Goal: Transaction & Acquisition: Obtain resource

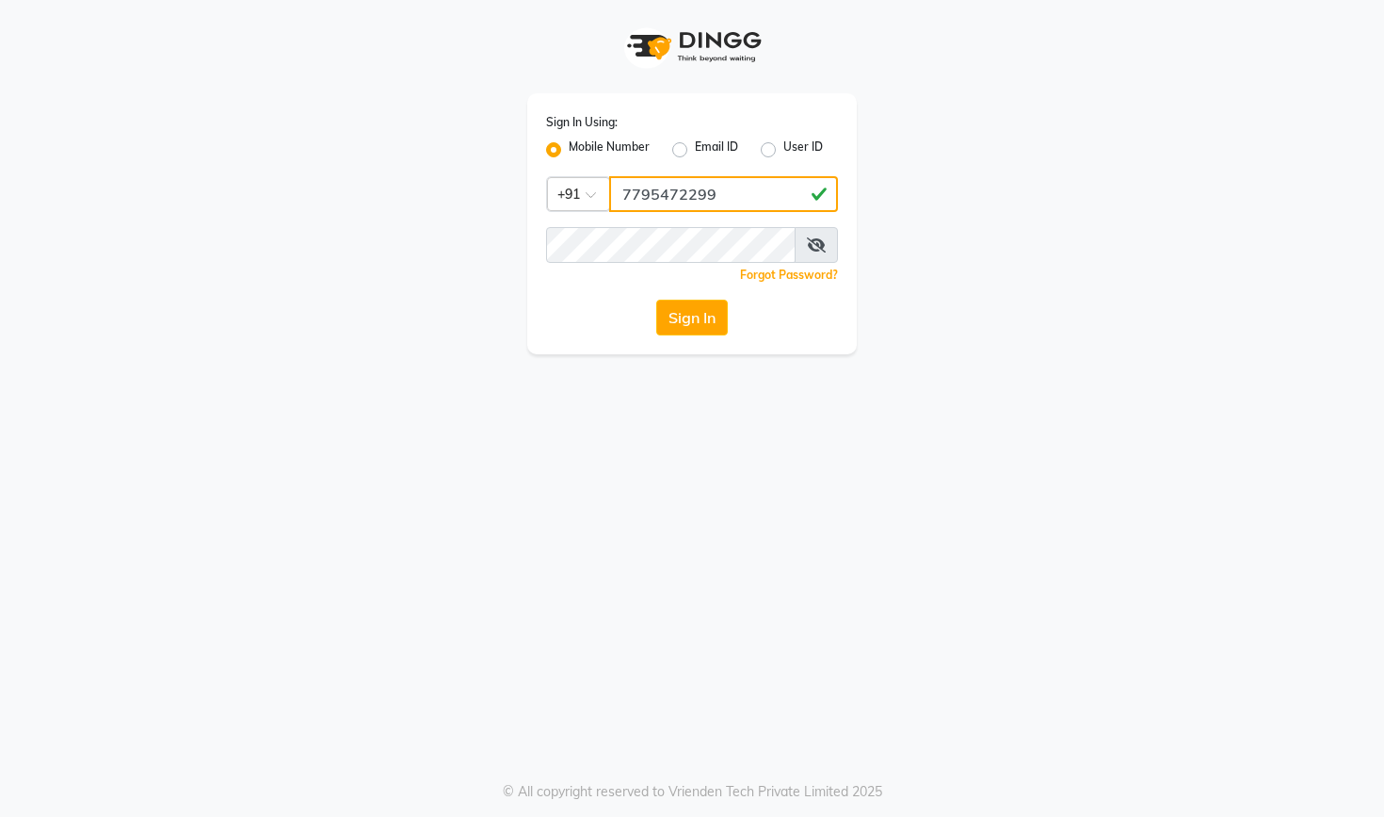
type input "7795472299"
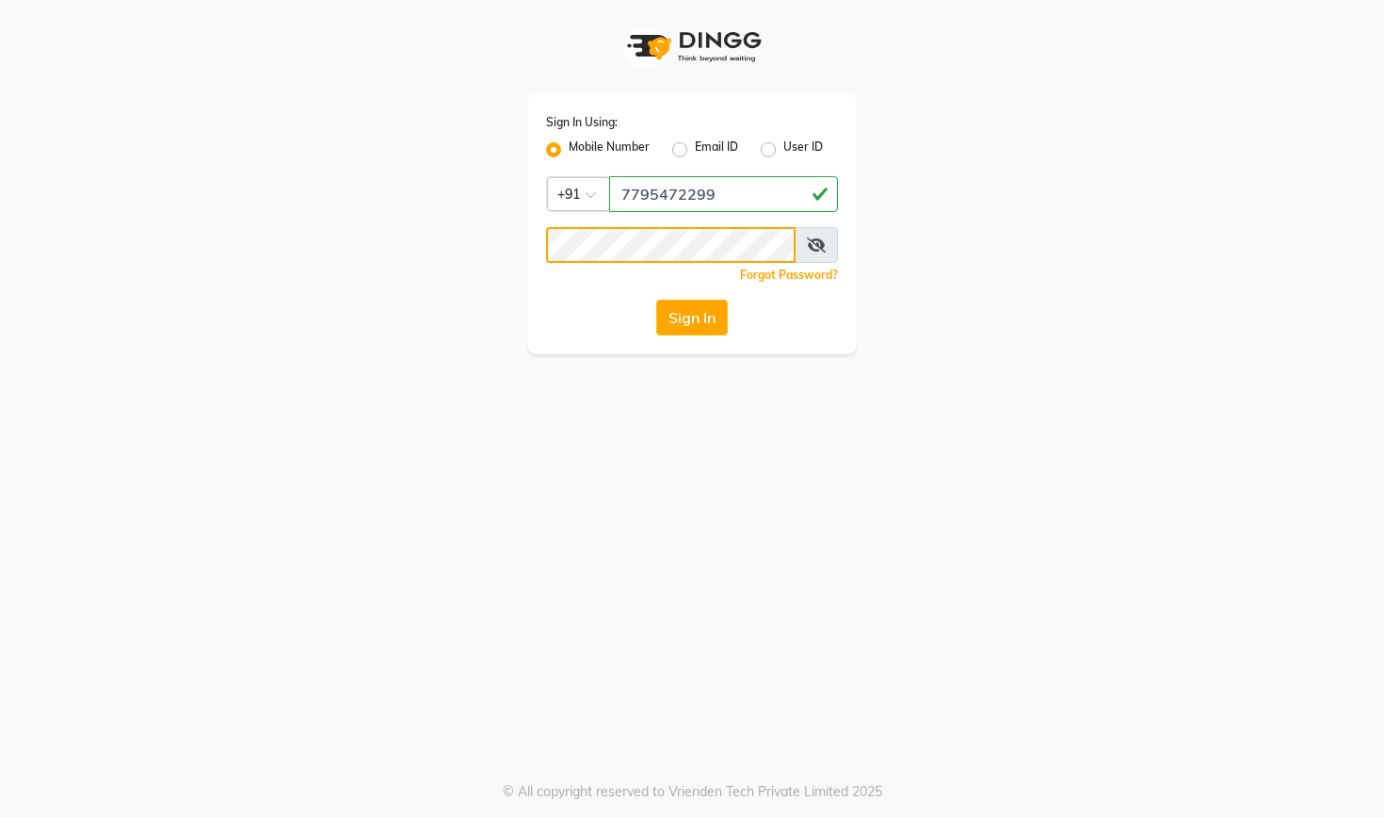
click at [691, 317] on button "Sign In" at bounding box center [692, 317] width 72 height 36
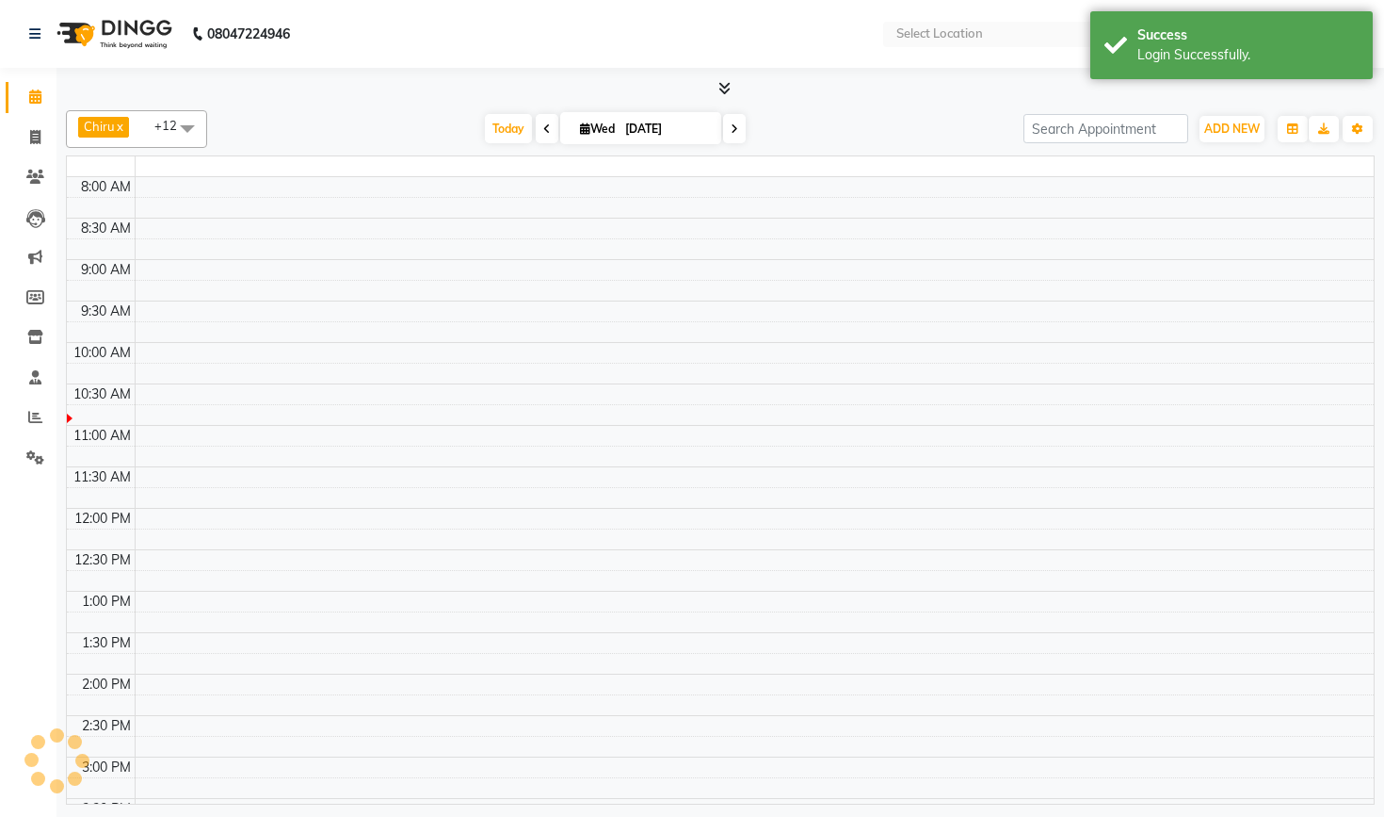
select select "en"
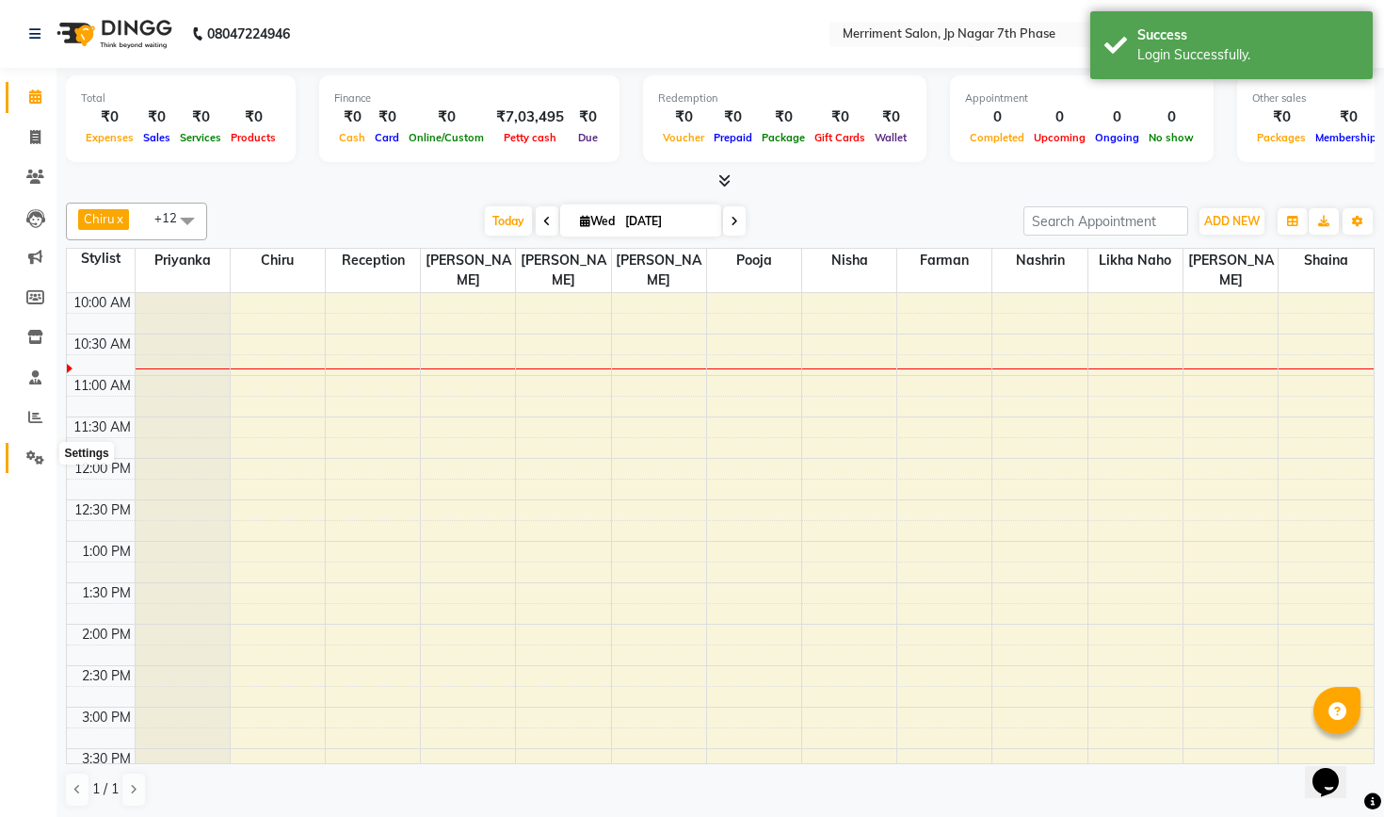
click at [33, 455] on icon at bounding box center [35, 457] width 18 height 14
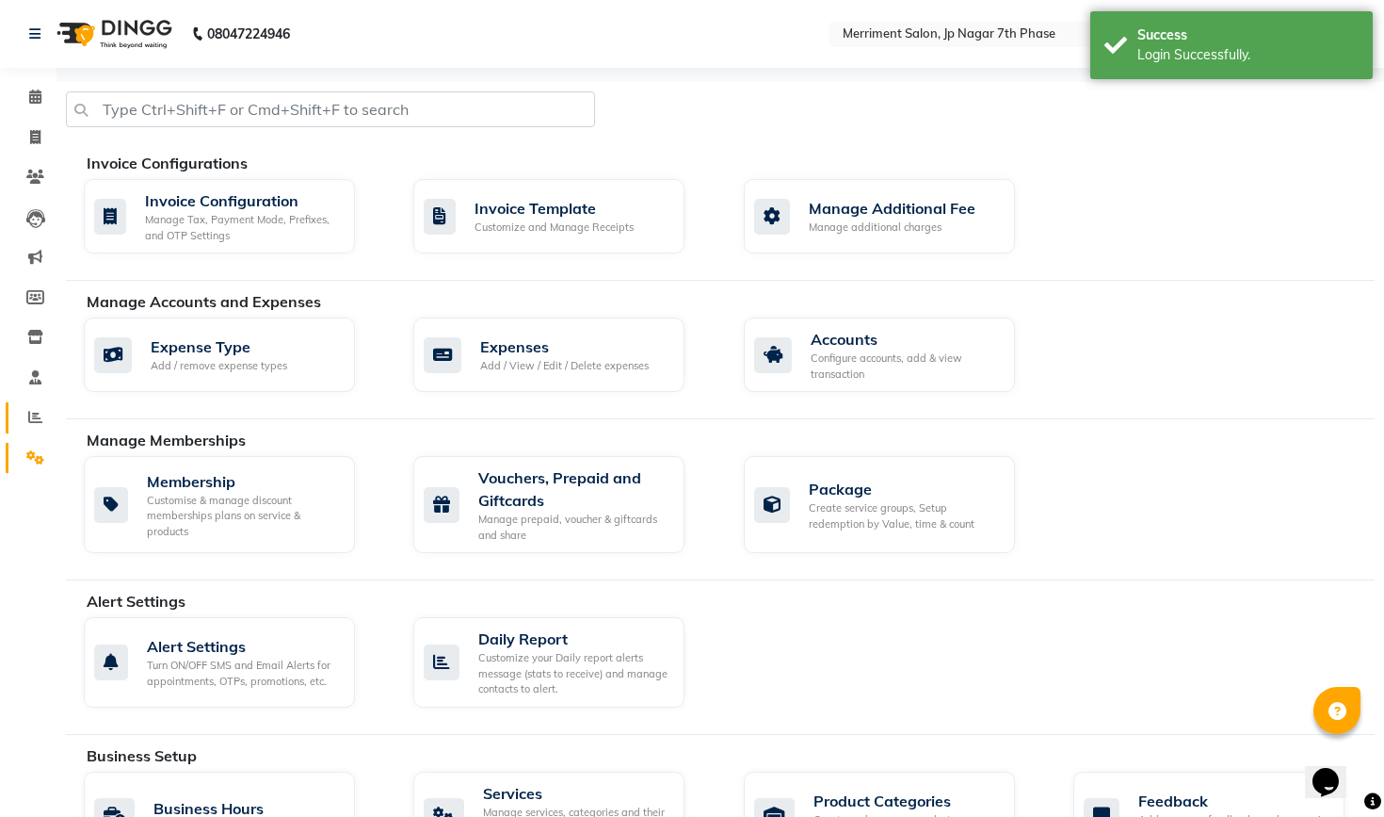
click at [36, 424] on link "Reports" at bounding box center [28, 417] width 45 height 31
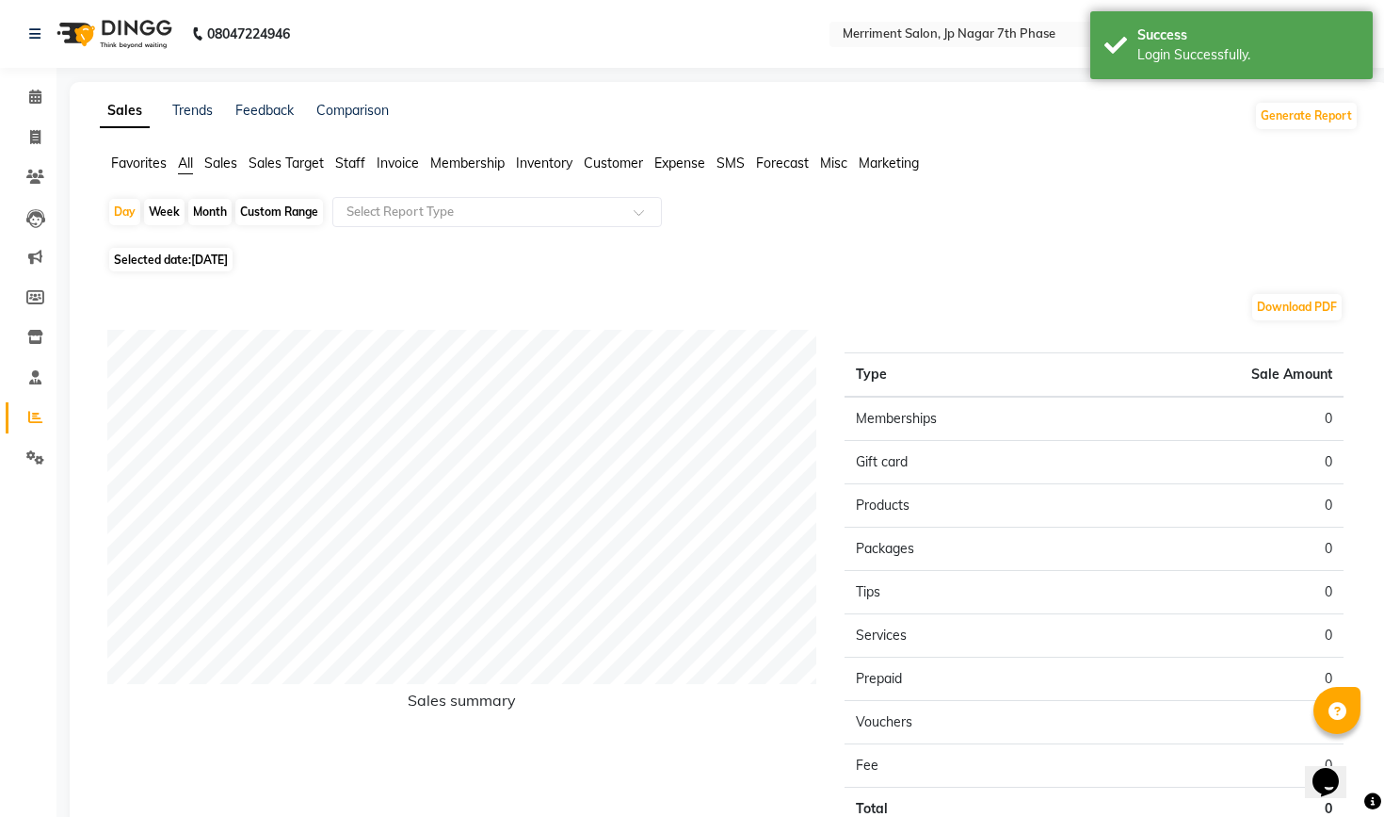
click at [219, 205] on div "Month" at bounding box center [209, 212] width 43 height 26
select select "9"
select select "2025"
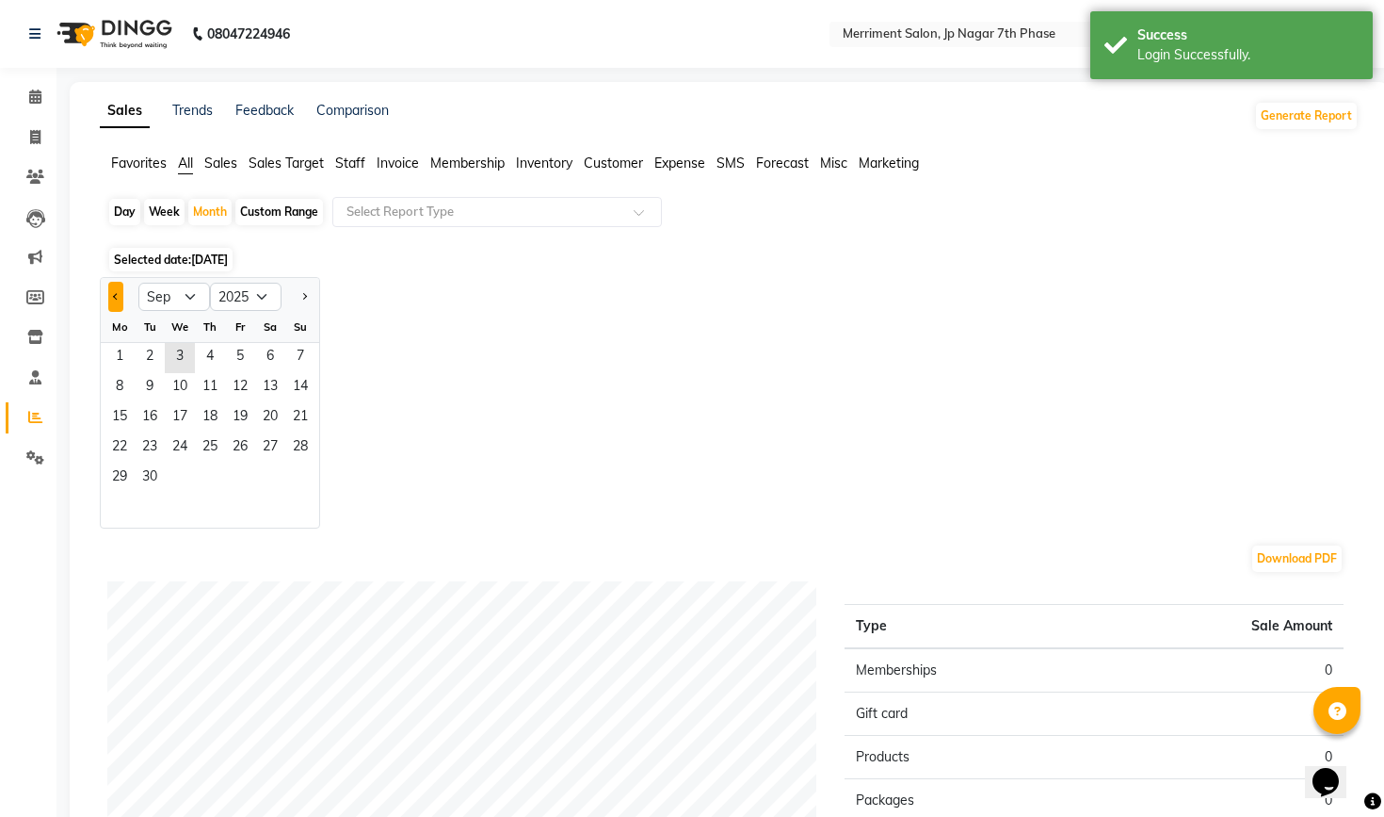
click at [115, 299] on span "Previous month" at bounding box center [116, 295] width 7 height 7
select select "8"
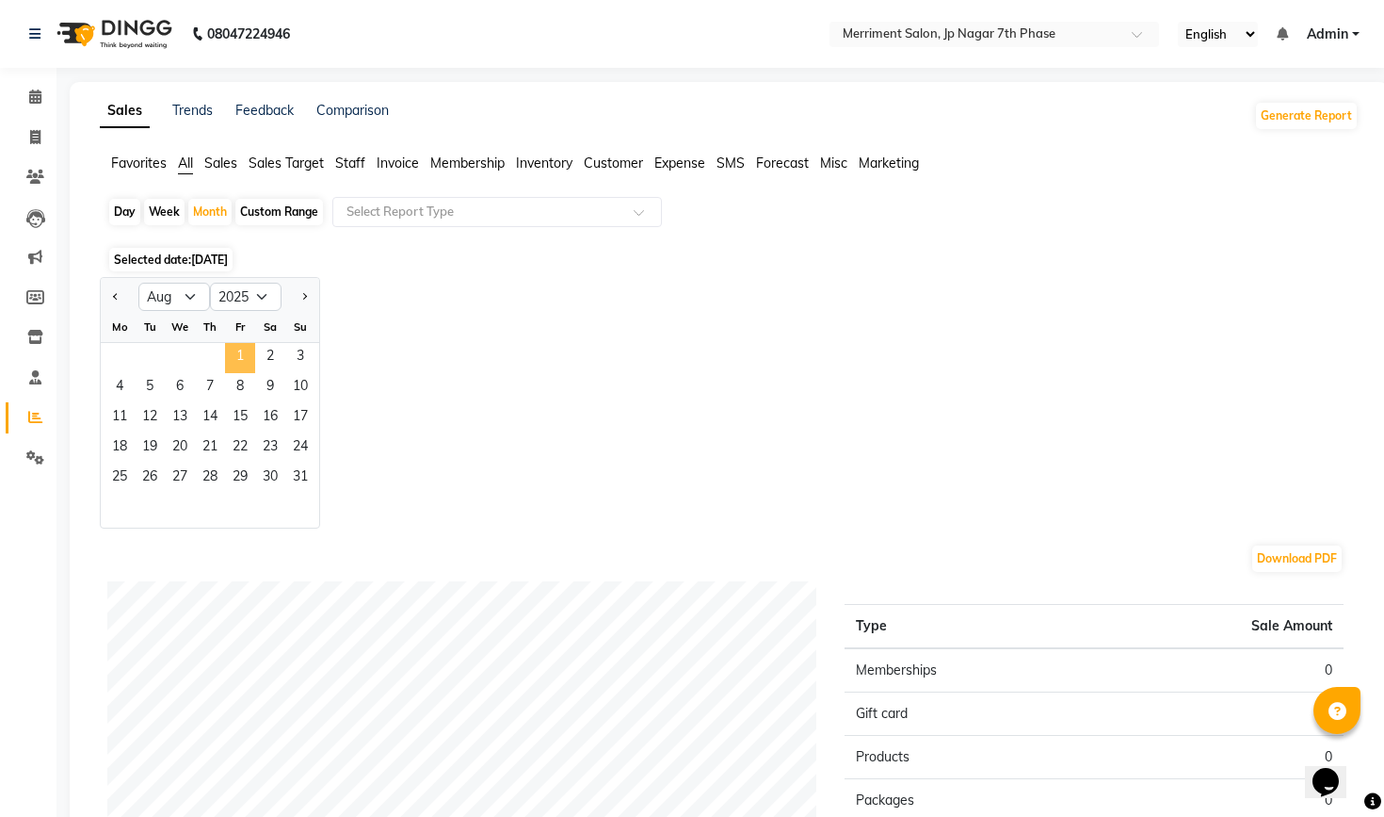
click at [237, 349] on span "1" at bounding box center [240, 358] width 30 height 30
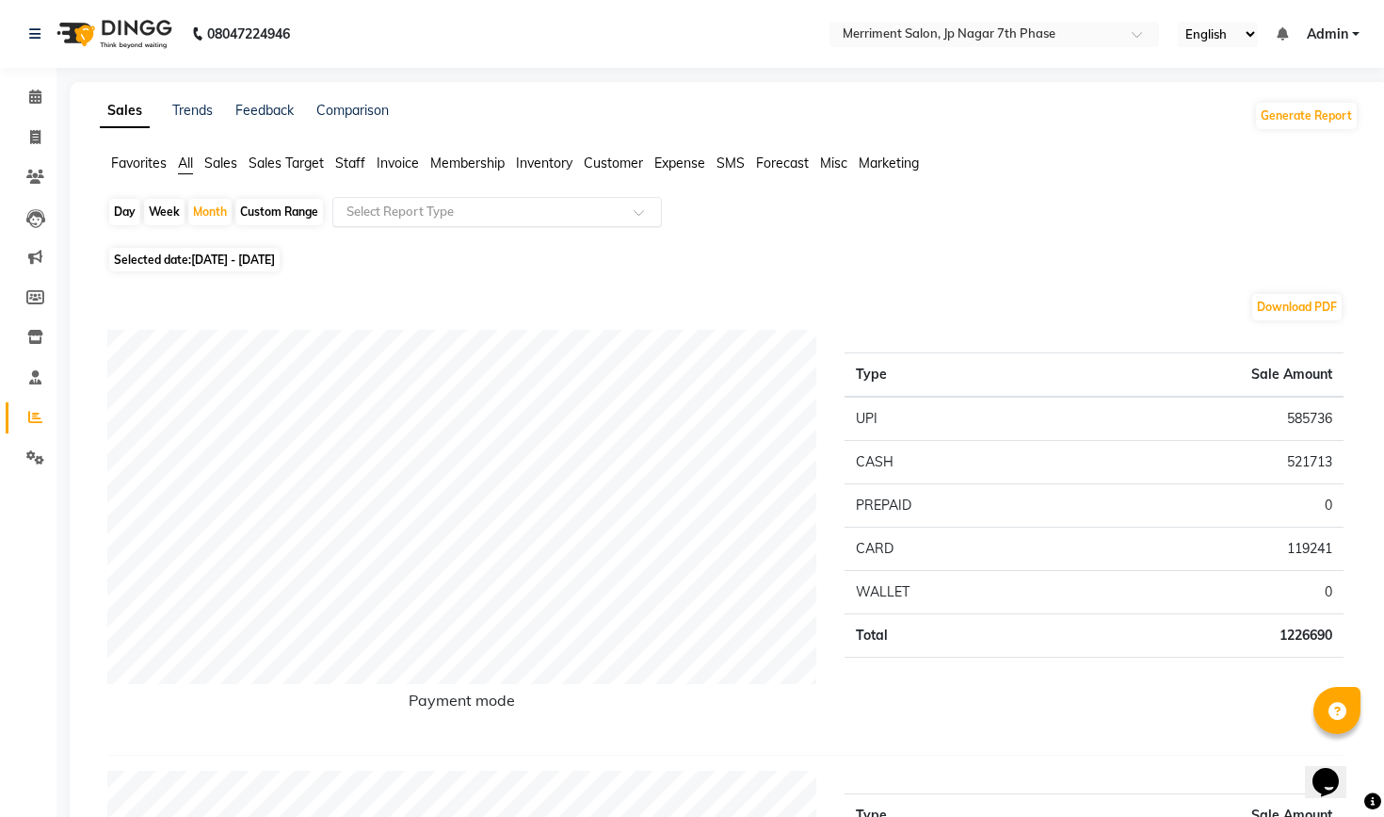
click at [456, 210] on input "text" at bounding box center [478, 211] width 271 height 19
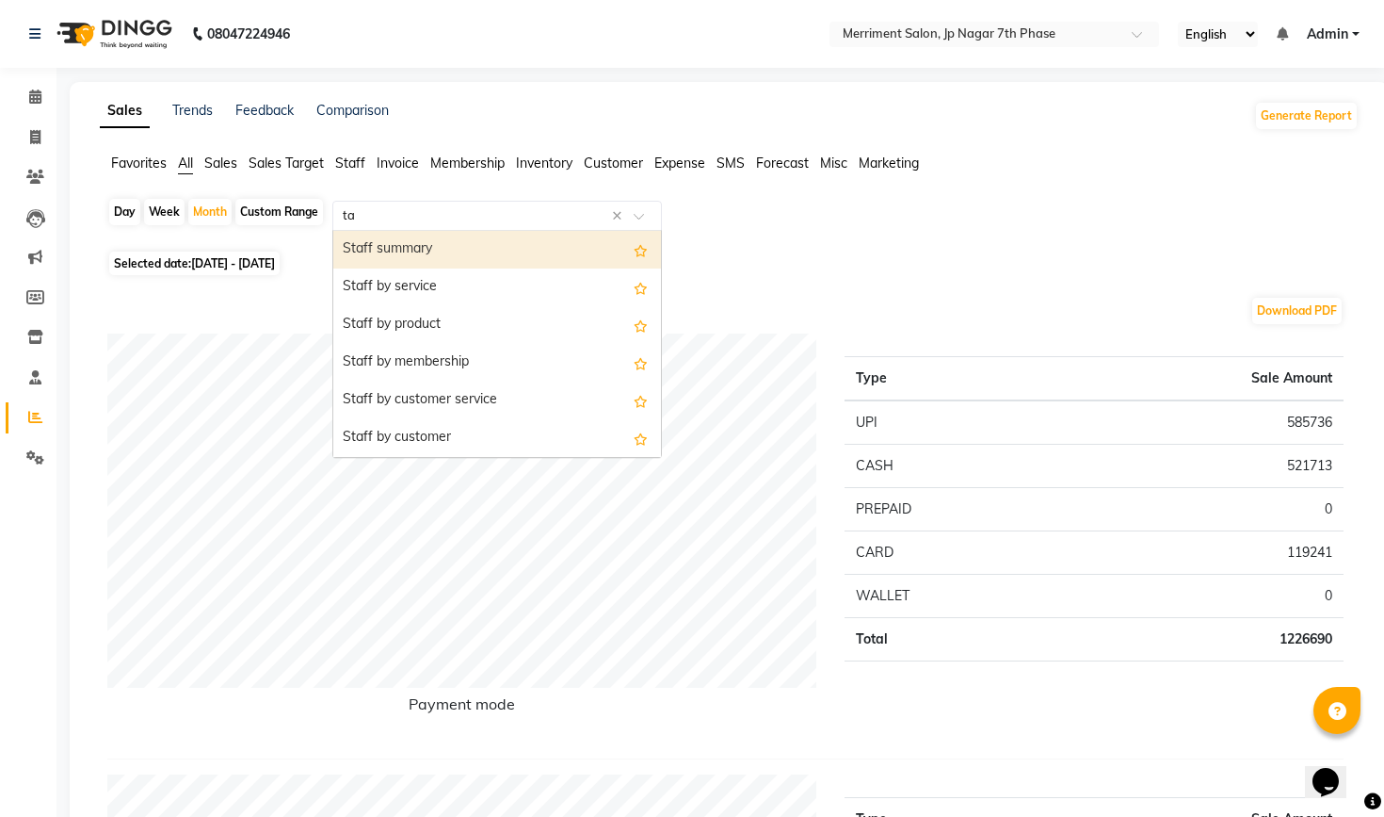
type input "tax"
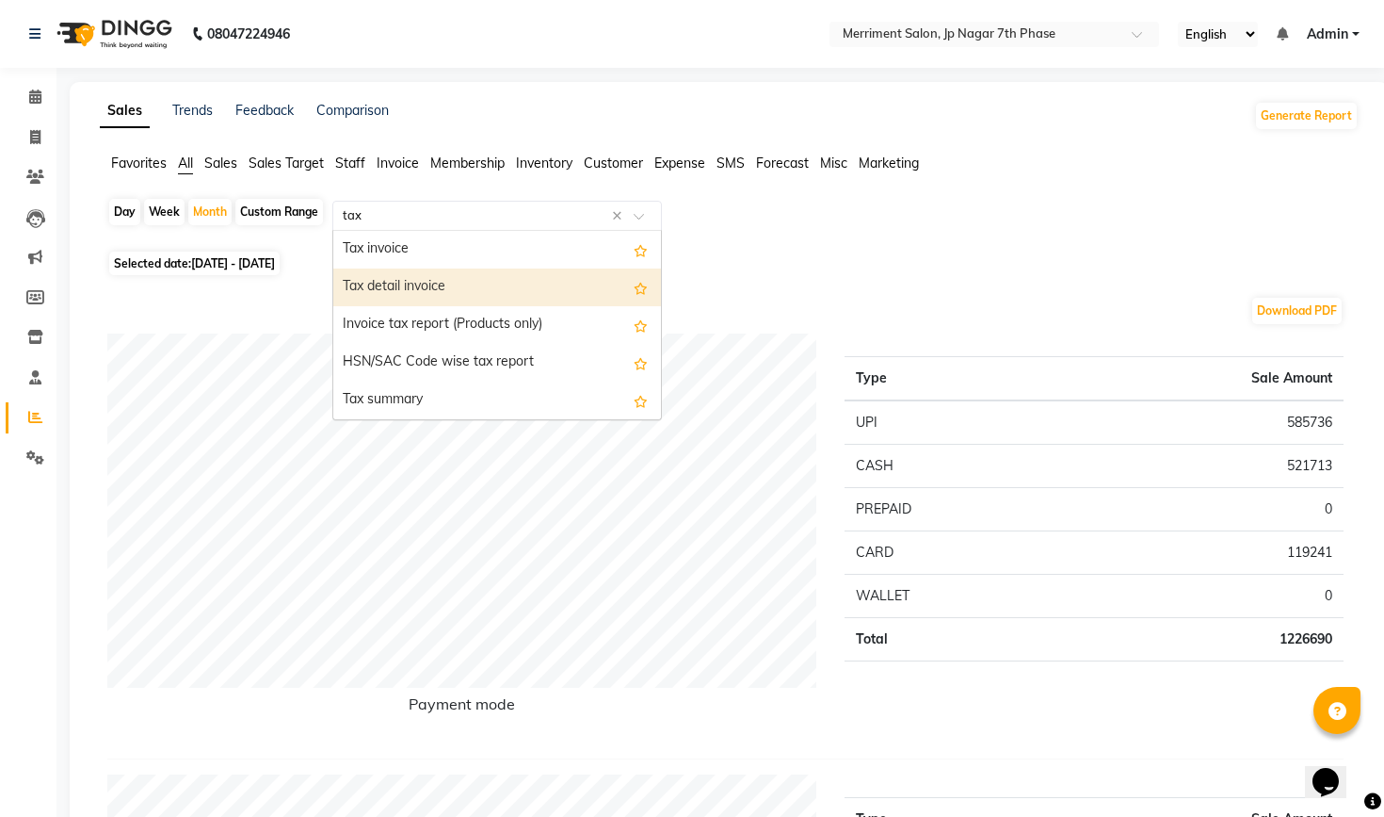
click at [505, 291] on div "Tax detail invoice" at bounding box center [497, 287] width 328 height 38
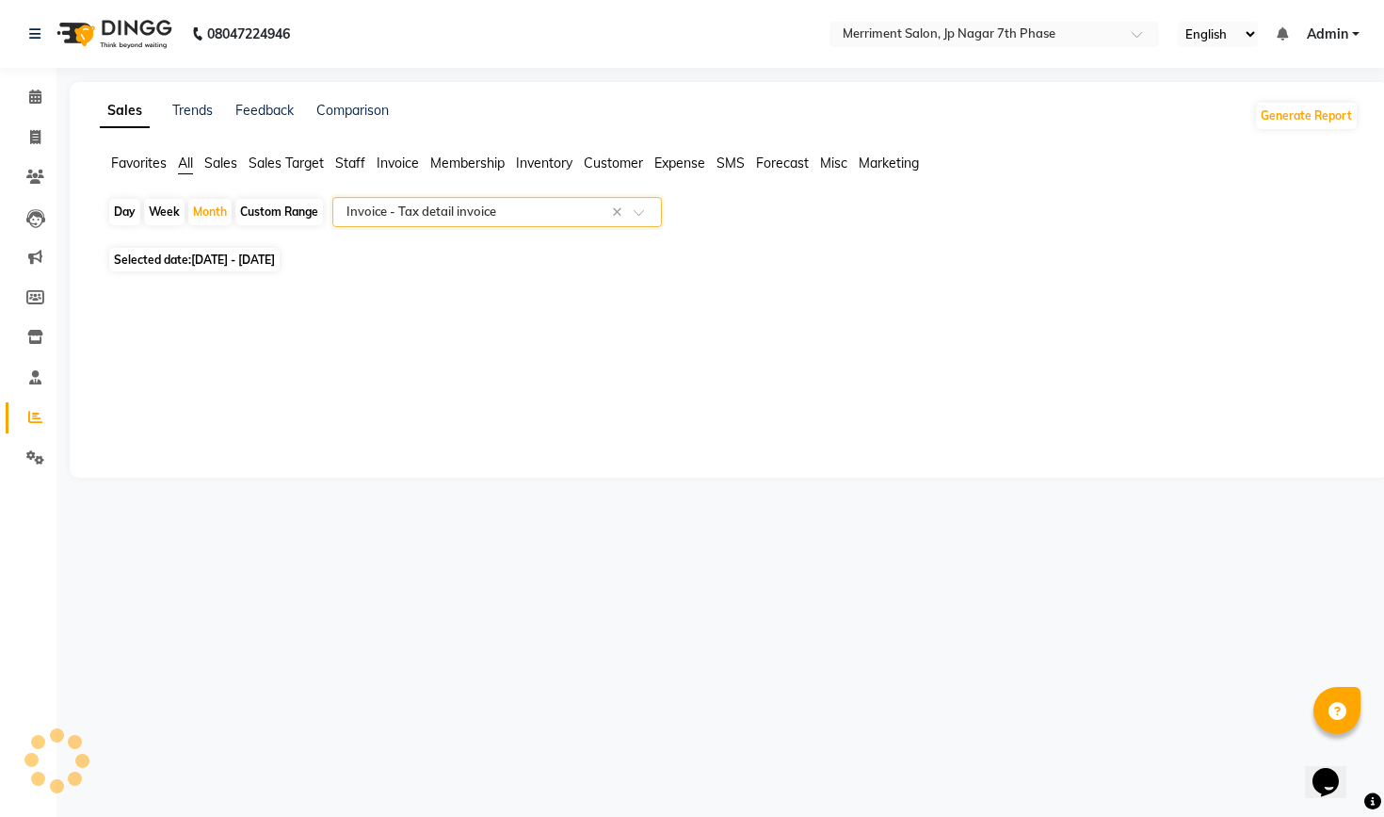
select select "full_report"
select select "csv"
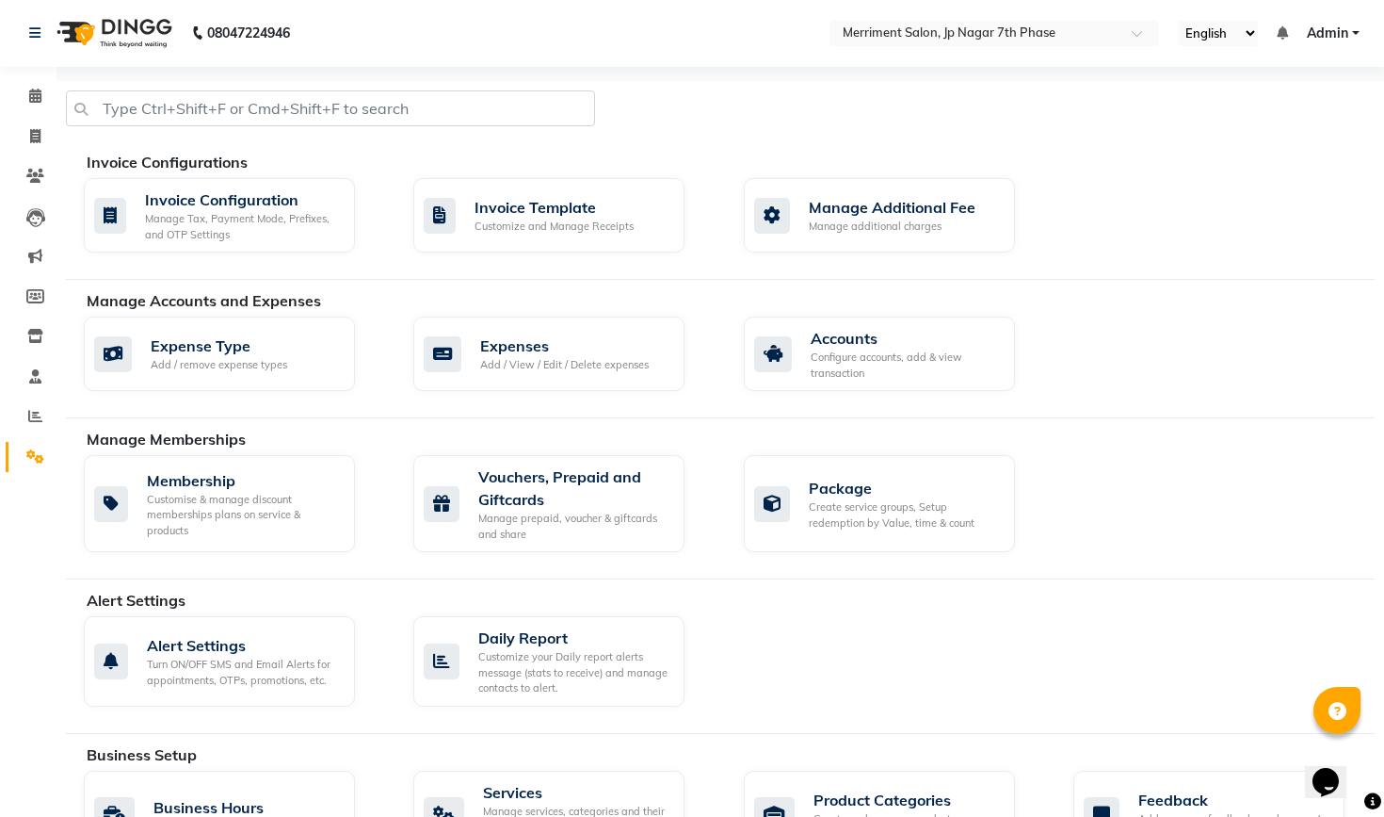
scroll to position [2, 0]
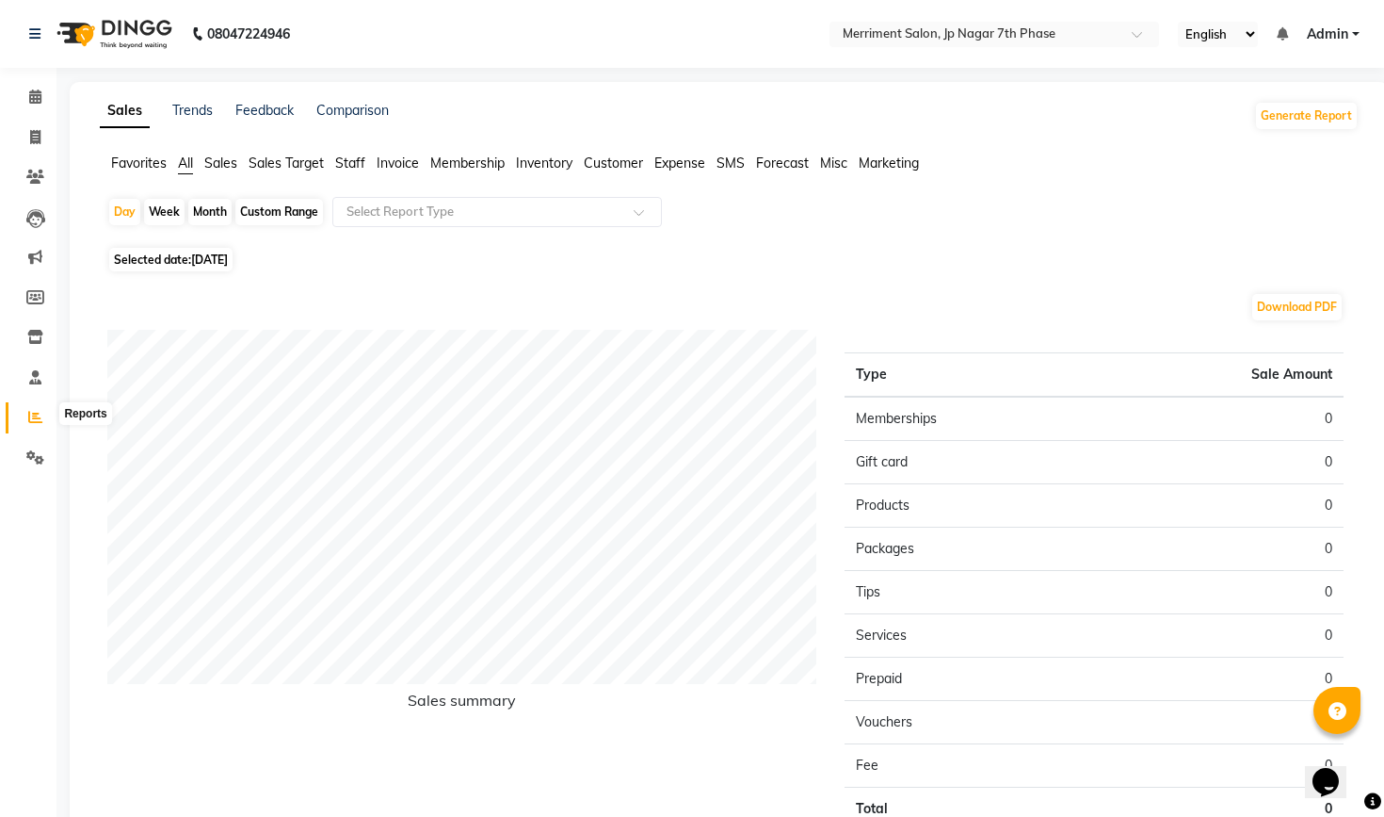
click at [45, 414] on span at bounding box center [35, 418] width 33 height 22
click at [219, 214] on div "Month" at bounding box center [209, 212] width 43 height 26
select select "9"
select select "2025"
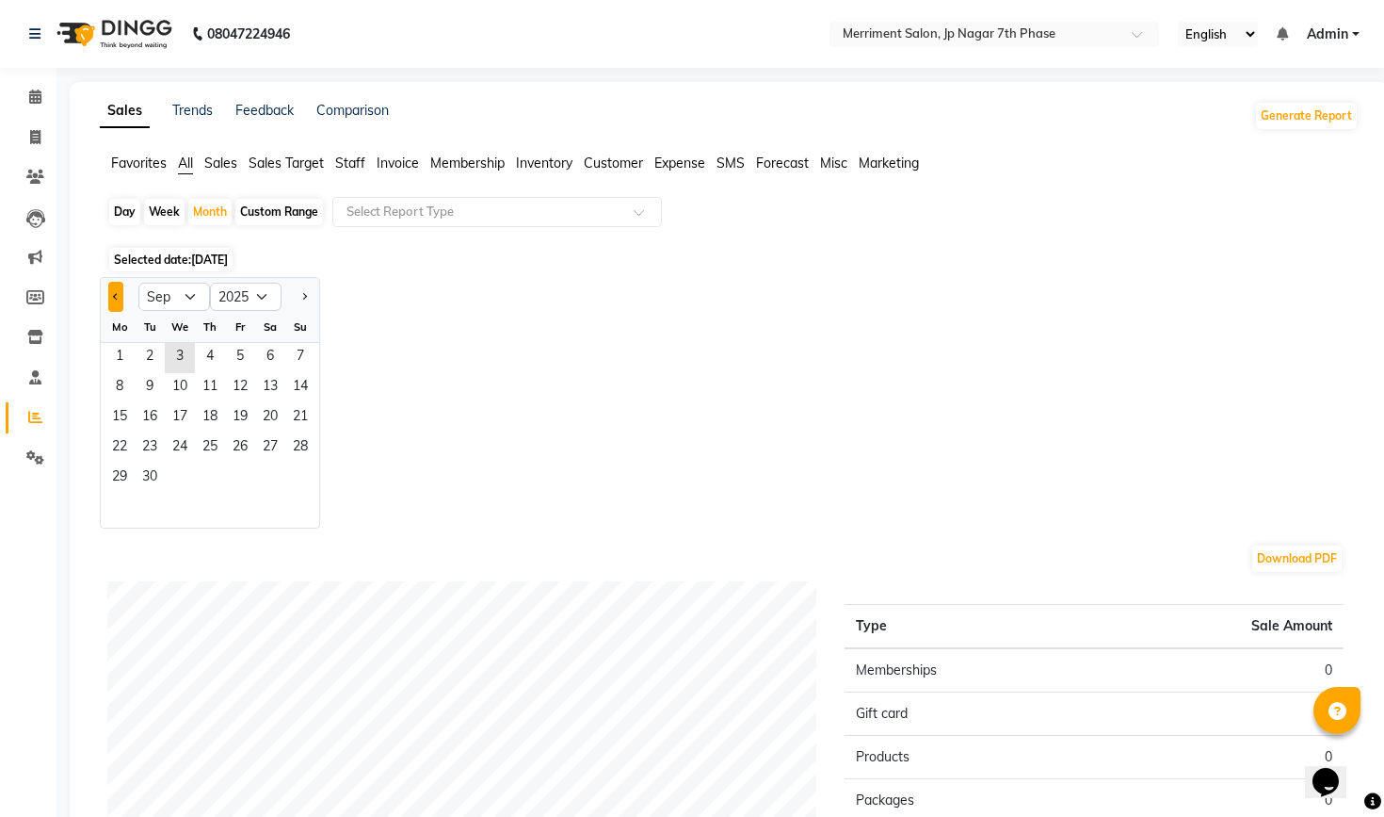
click at [118, 299] on button "Previous month" at bounding box center [115, 297] width 15 height 30
select select "8"
click at [246, 364] on span "1" at bounding box center [240, 358] width 30 height 30
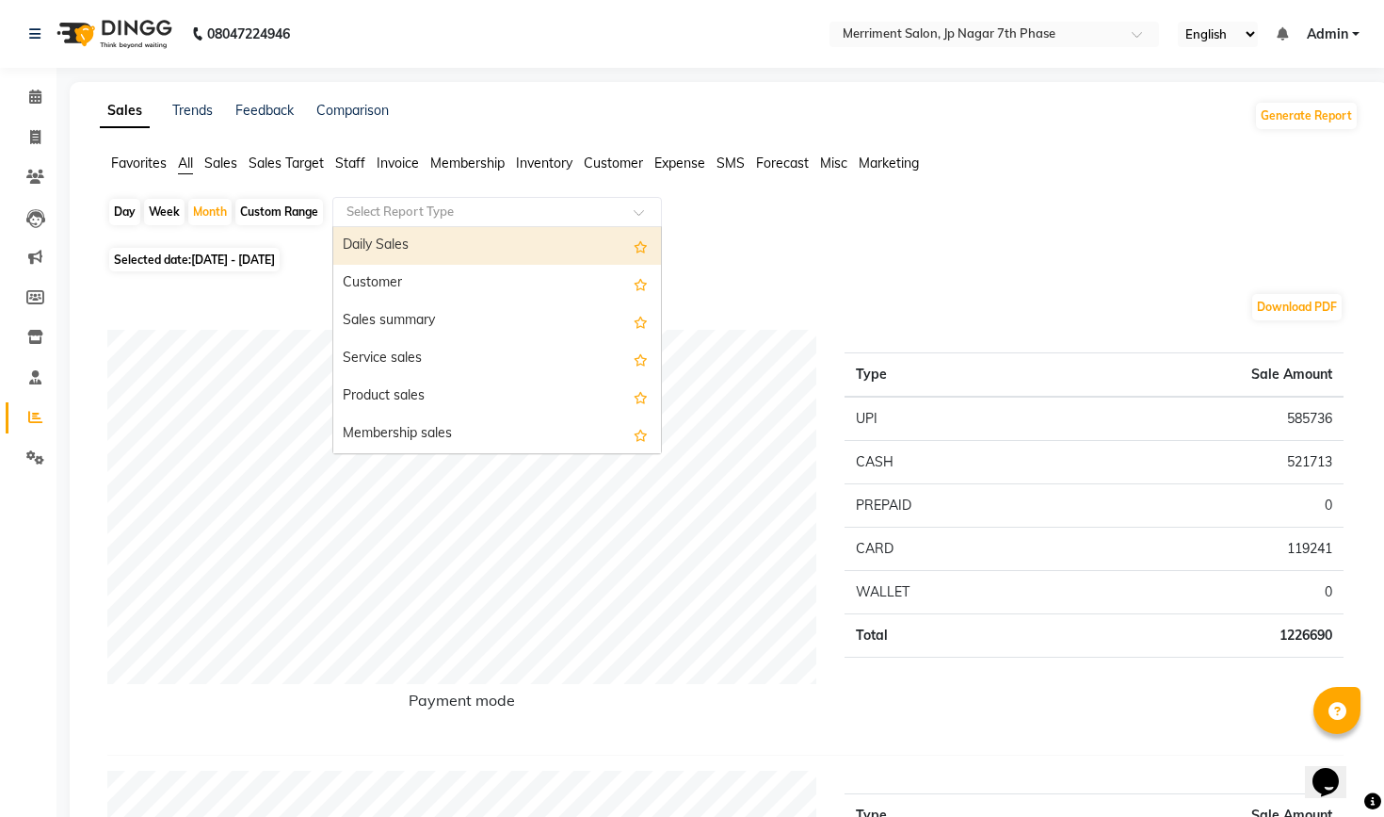
click at [462, 218] on input "text" at bounding box center [478, 211] width 271 height 19
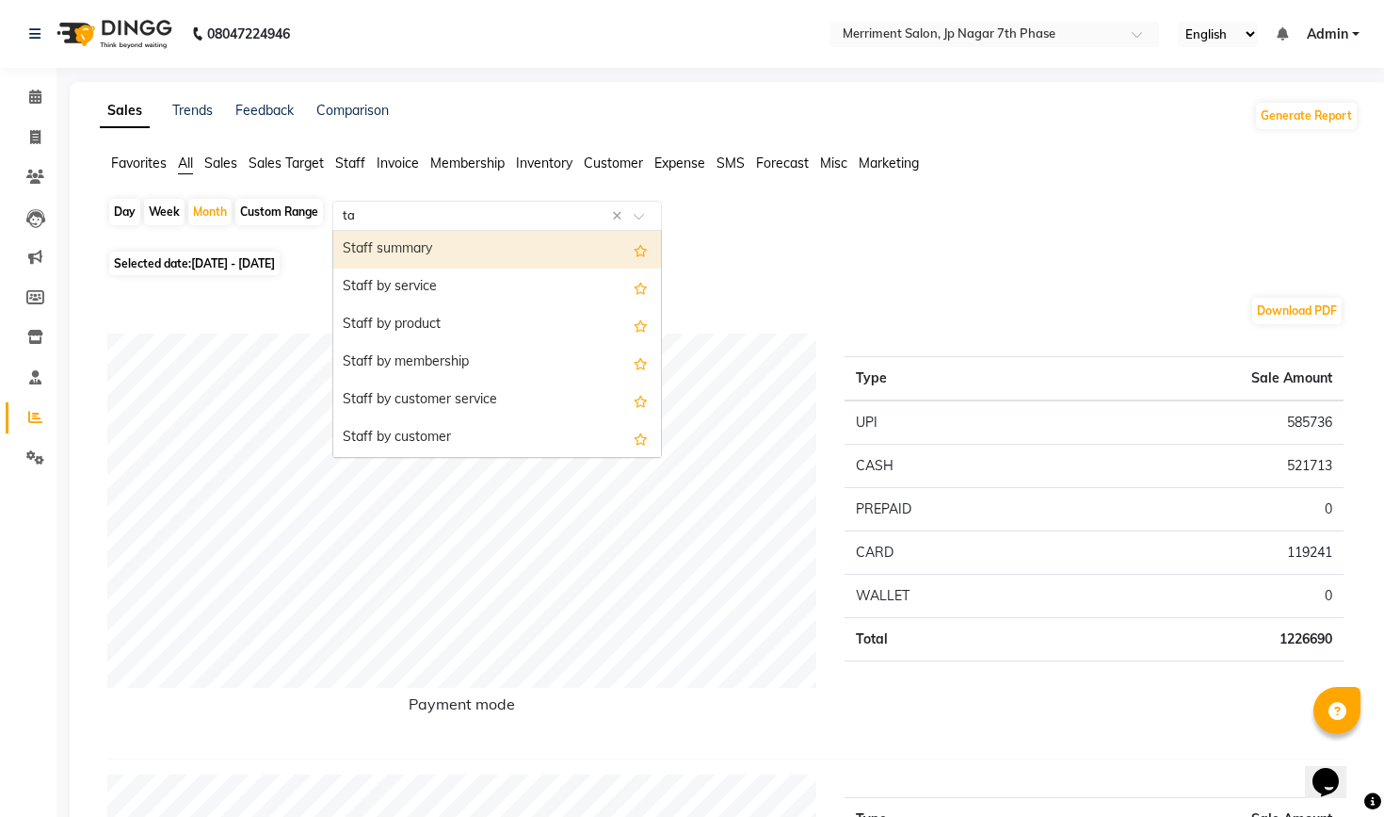
type input "tax"
click at [489, 252] on div "Tax invoice" at bounding box center [497, 250] width 328 height 38
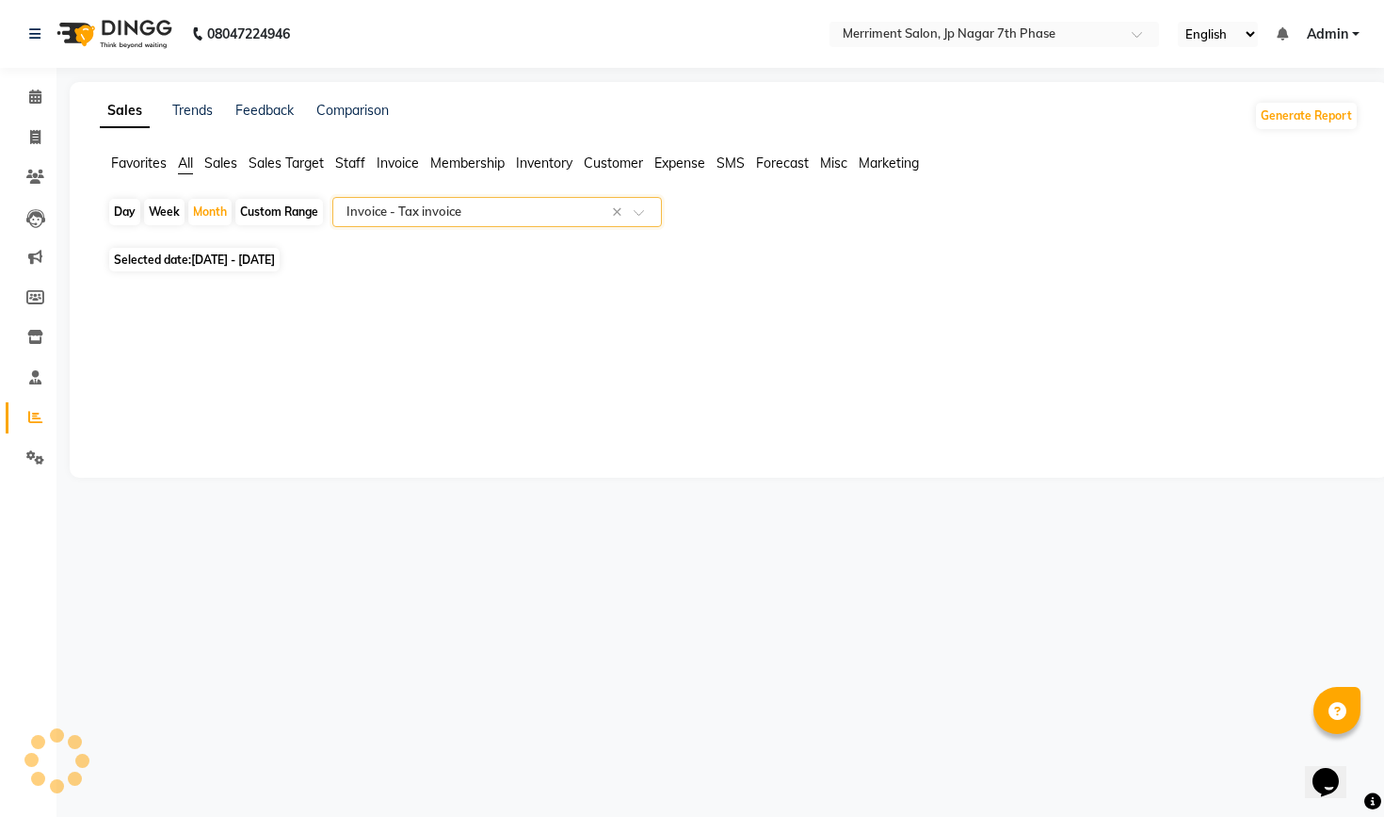
select select "full_report"
select select "csv"
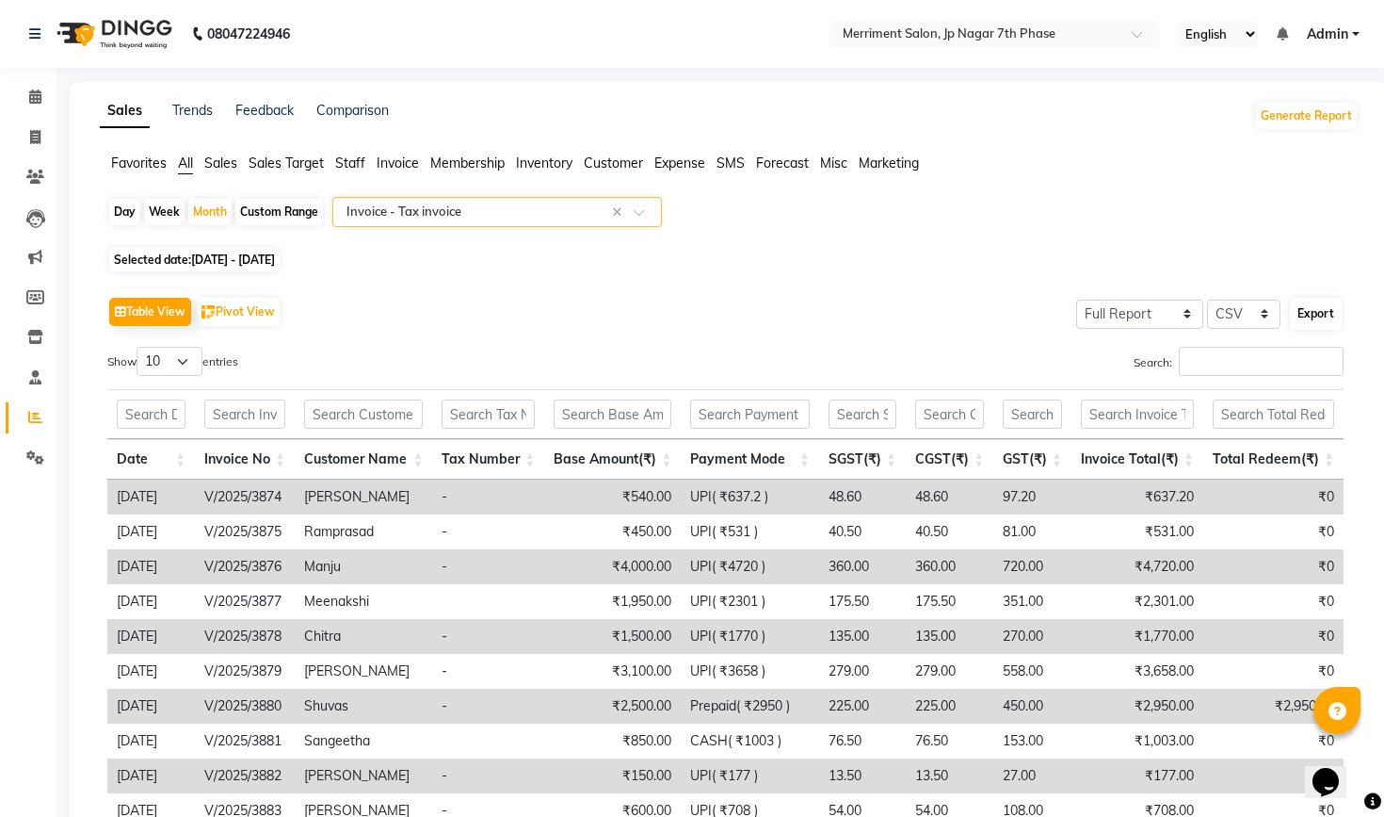
click at [1312, 315] on button "Export" at bounding box center [1316, 314] width 52 height 32
